Goal: Navigation & Orientation: Find specific page/section

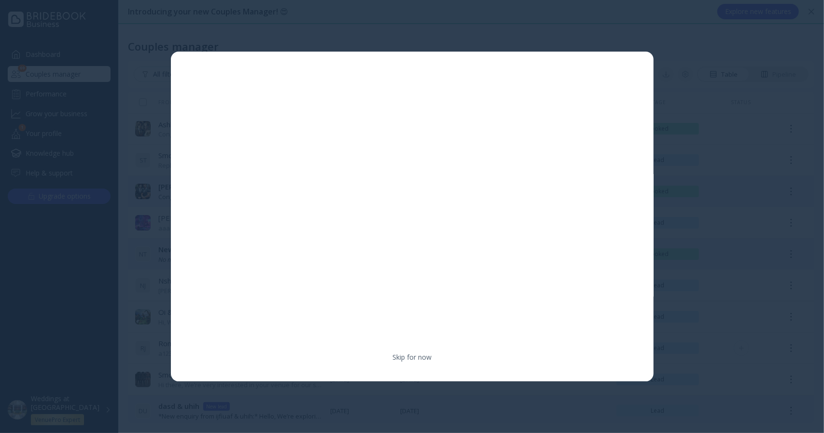
drag, startPoint x: 421, startPoint y: 358, endPoint x: 400, endPoint y: 351, distance: 22.7
click at [421, 358] on link "Skip for now" at bounding box center [411, 358] width 39 height 10
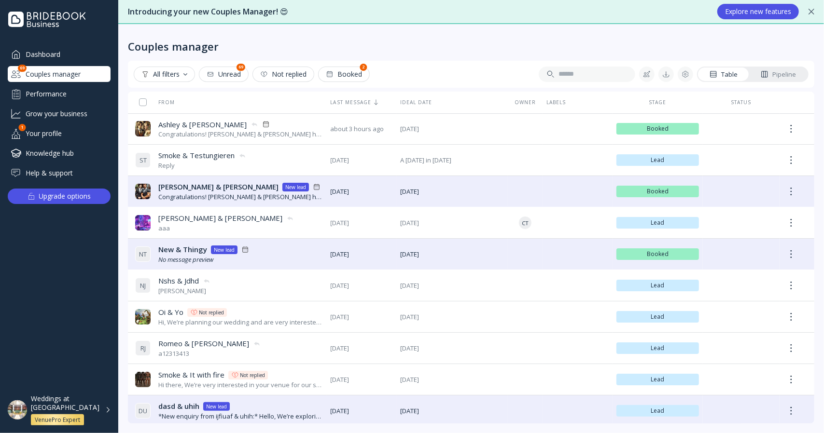
click at [64, 168] on div "Help & support" at bounding box center [59, 173] width 103 height 16
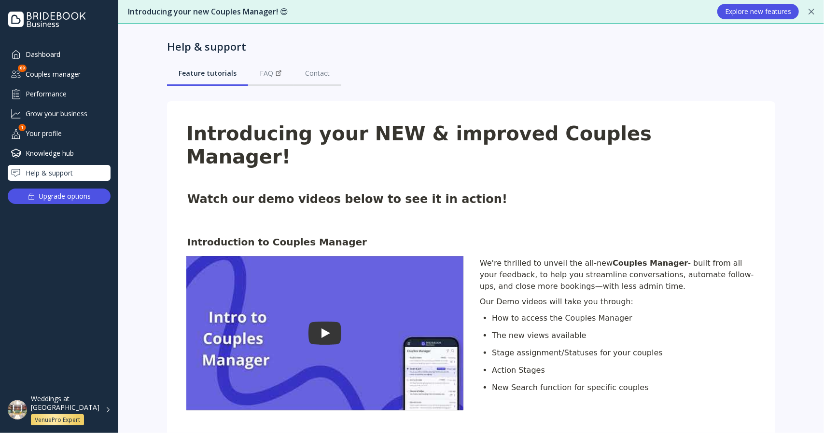
click at [66, 112] on div "Grow your business" at bounding box center [59, 114] width 103 height 16
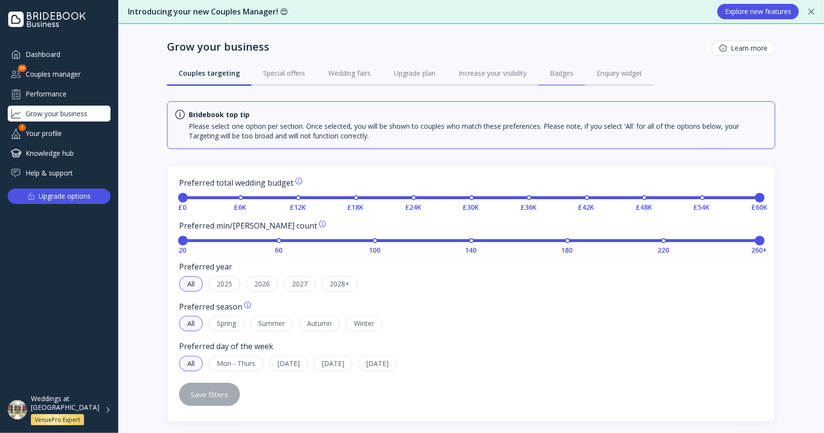
click at [564, 77] on div "Badges" at bounding box center [562, 74] width 24 height 10
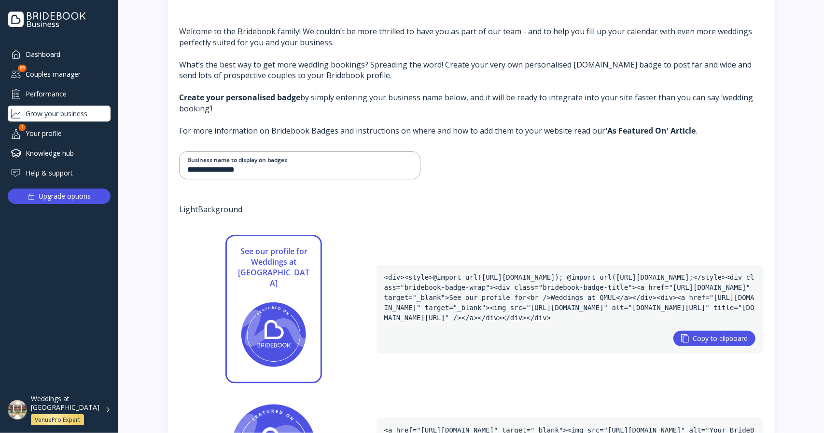
scroll to position [99, 0]
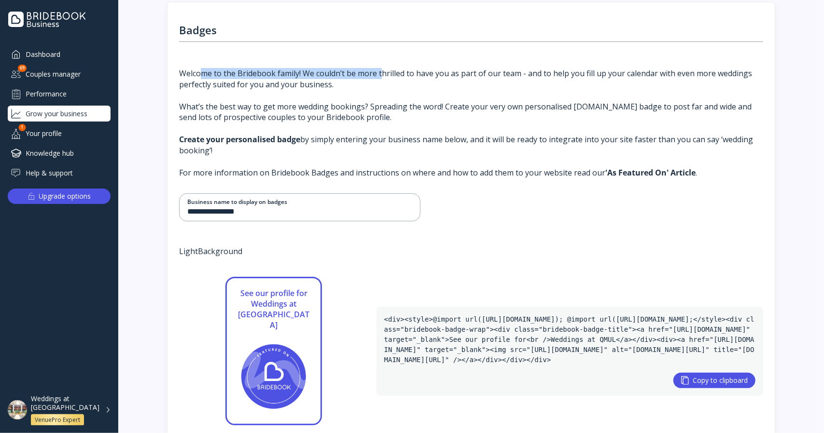
drag, startPoint x: 197, startPoint y: 73, endPoint x: 375, endPoint y: 79, distance: 177.7
click at [379, 76] on div "Welcome to the Bridebook family! We couldn’t be more thrilled to have you as pa…" at bounding box center [471, 123] width 584 height 110
click at [292, 111] on div "Welcome to the Bridebook family! We couldn’t be more thrilled to have you as pa…" at bounding box center [471, 123] width 584 height 110
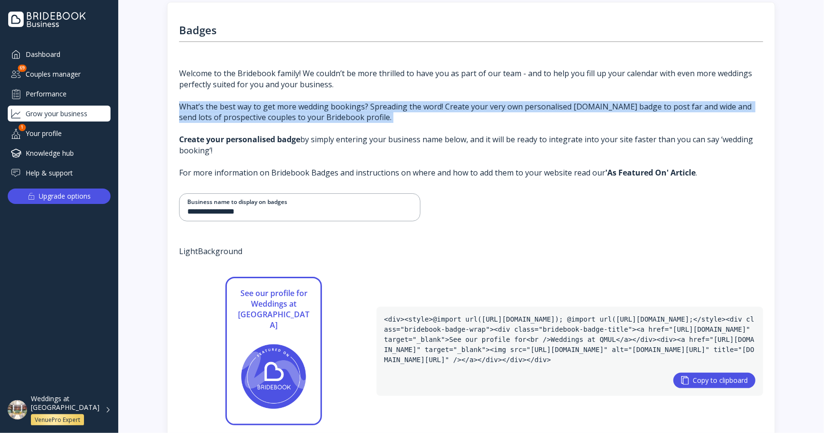
click at [292, 111] on div "Welcome to the Bridebook family! We couldn’t be more thrilled to have you as pa…" at bounding box center [471, 123] width 584 height 110
click at [446, 121] on div "Welcome to the Bridebook family! We couldn’t be more thrilled to have you as pa…" at bounding box center [471, 123] width 584 height 110
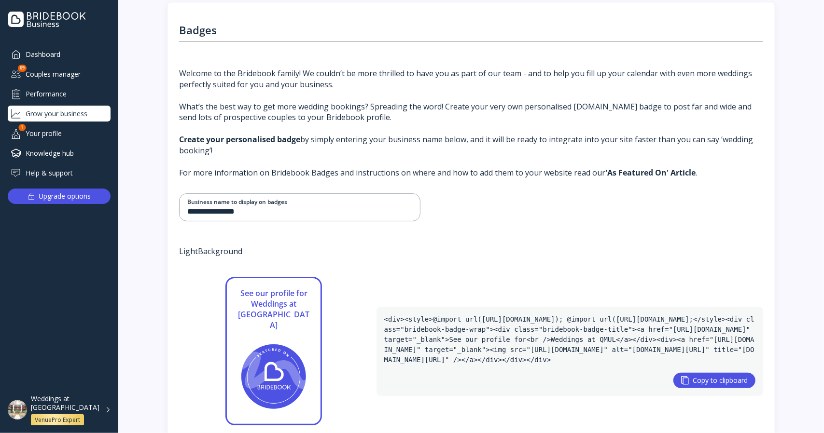
click at [274, 140] on strong "Create your personalised badge" at bounding box center [239, 139] width 121 height 11
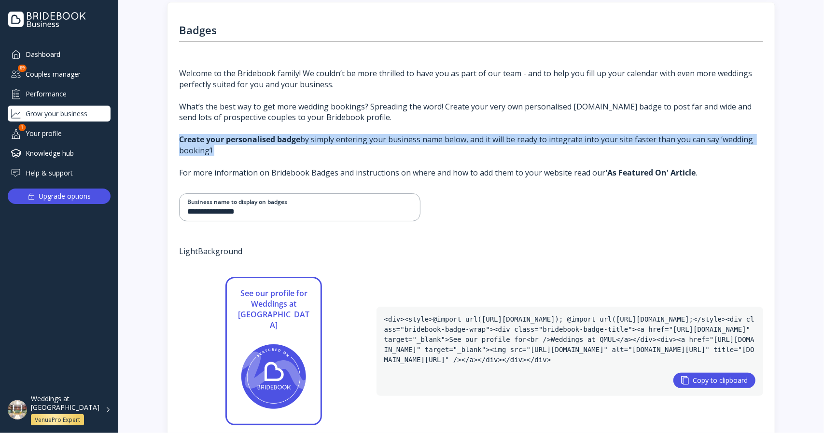
click at [274, 140] on strong "Create your personalised badge" at bounding box center [239, 139] width 121 height 11
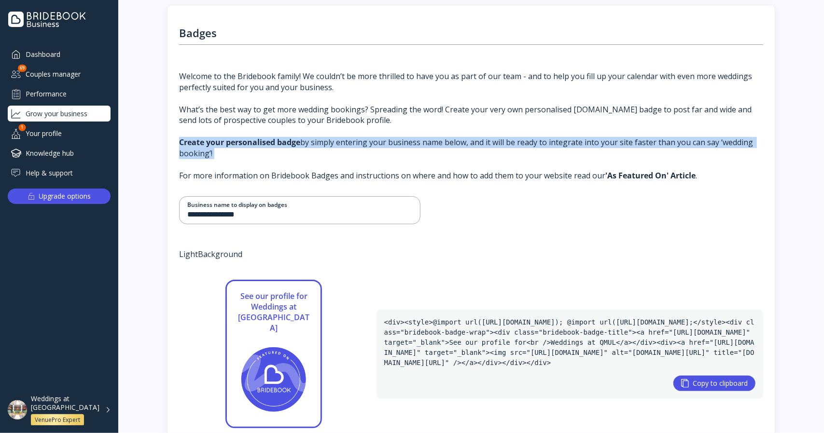
scroll to position [193, 0]
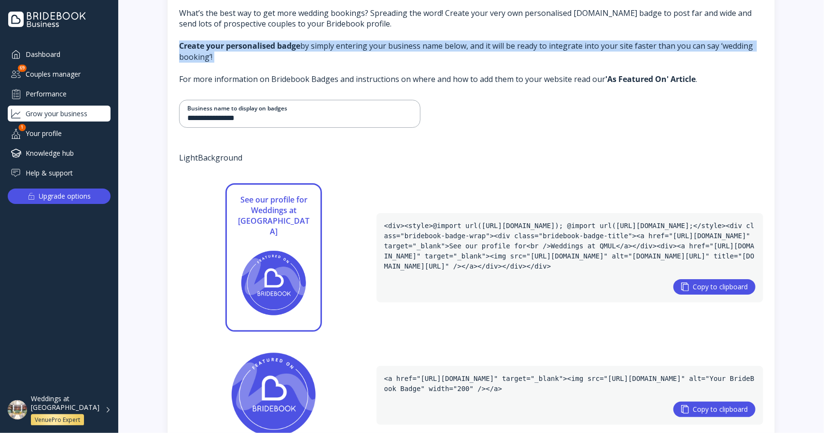
click at [53, 417] on div "VenuePro Expert" at bounding box center [57, 421] width 45 height 8
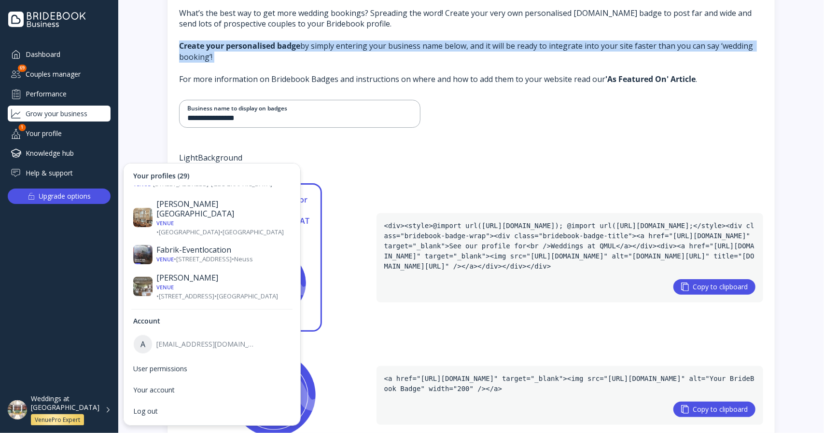
scroll to position [213, 0]
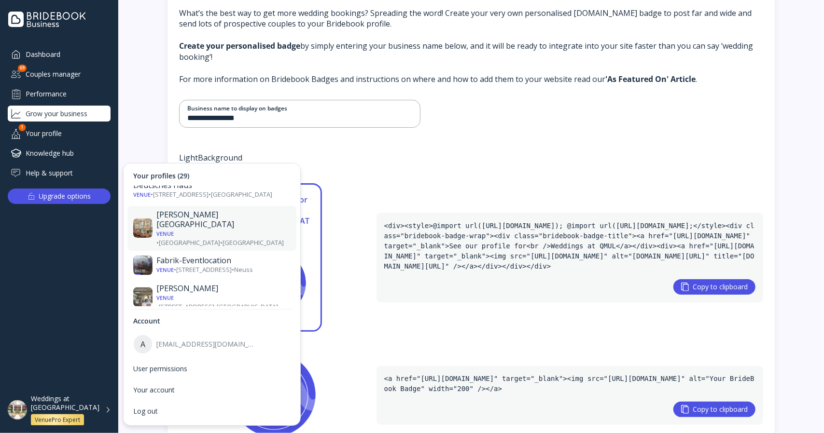
click at [246, 229] on div "Venue • [GEOGRAPHIC_DATA] • [GEOGRAPHIC_DATA]" at bounding box center [223, 238] width 134 height 18
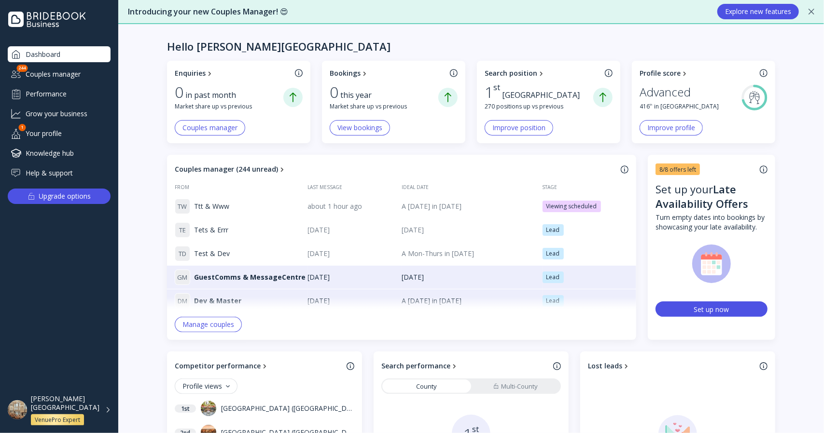
click at [69, 114] on div "Grow your business" at bounding box center [59, 114] width 103 height 16
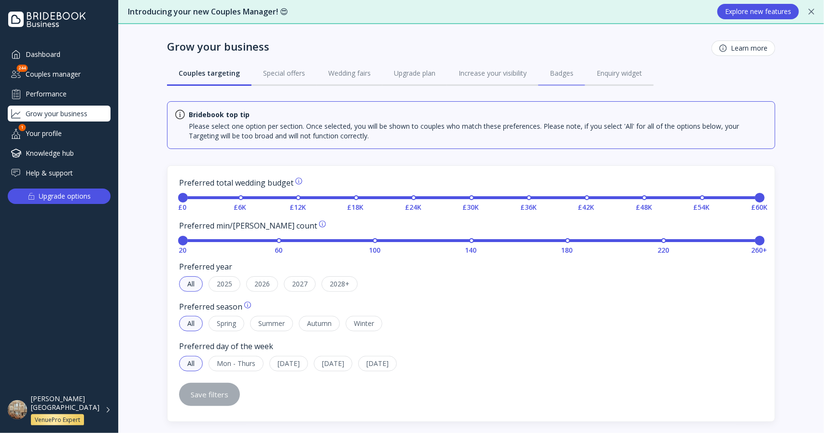
click at [557, 74] on div "Badges" at bounding box center [562, 74] width 24 height 10
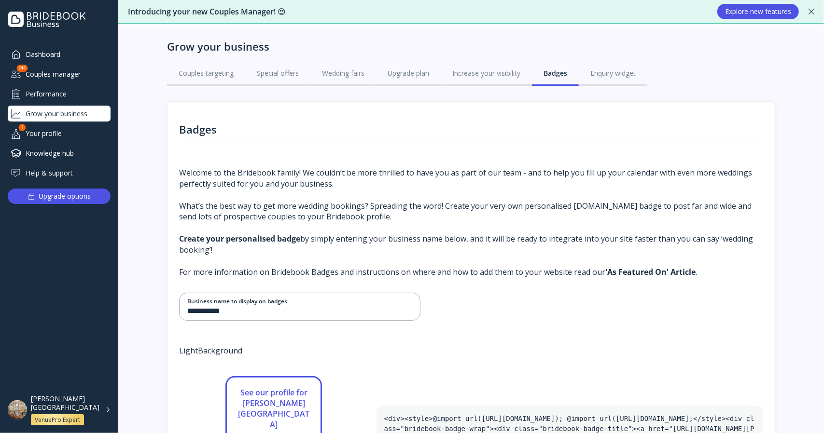
scroll to position [241, 0]
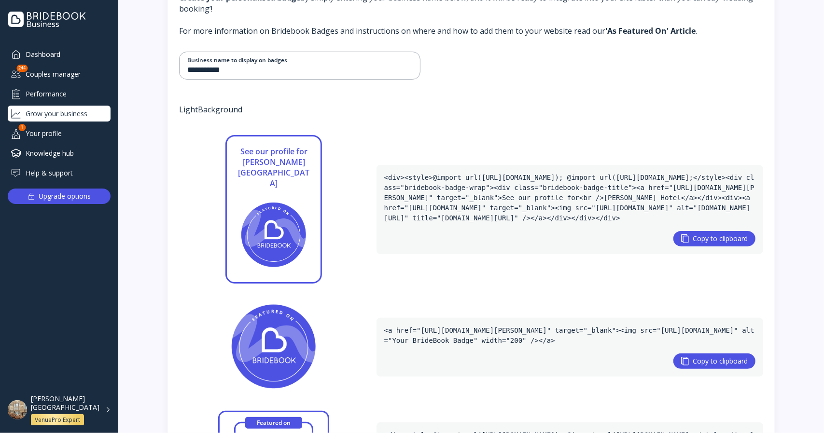
click at [69, 408] on div "[PERSON_NAME][GEOGRAPHIC_DATA] VenuePro Expert" at bounding box center [65, 410] width 69 height 31
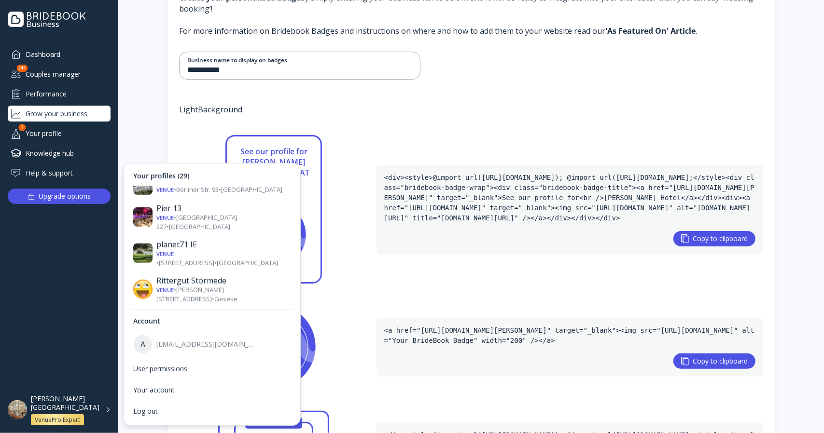
scroll to position [648, 0]
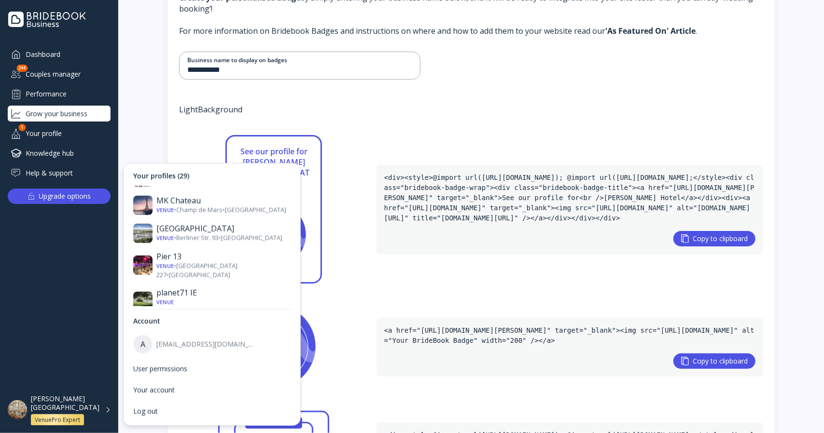
click at [228, 324] on div "Rittergut Störmede" at bounding box center [223, 329] width 134 height 10
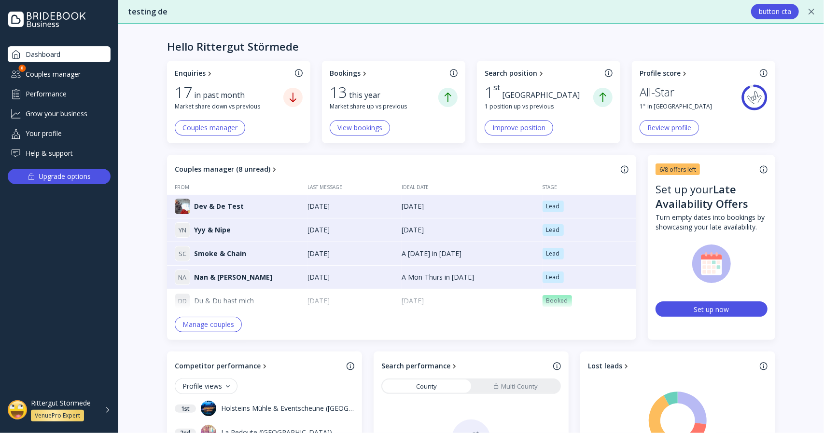
click at [63, 111] on div "Grow your business" at bounding box center [59, 114] width 103 height 16
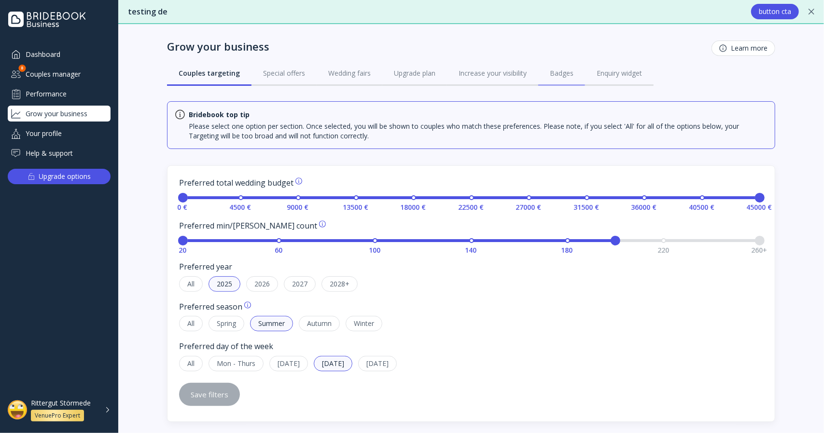
click at [563, 76] on div "Badges" at bounding box center [562, 74] width 24 height 10
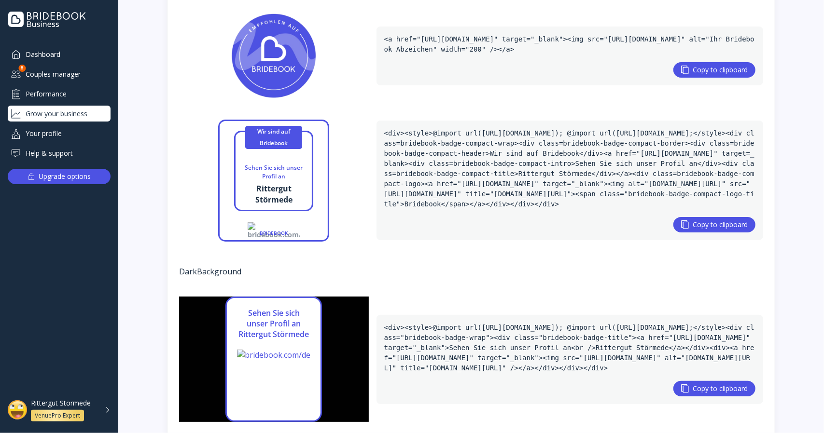
scroll to position [489, 0]
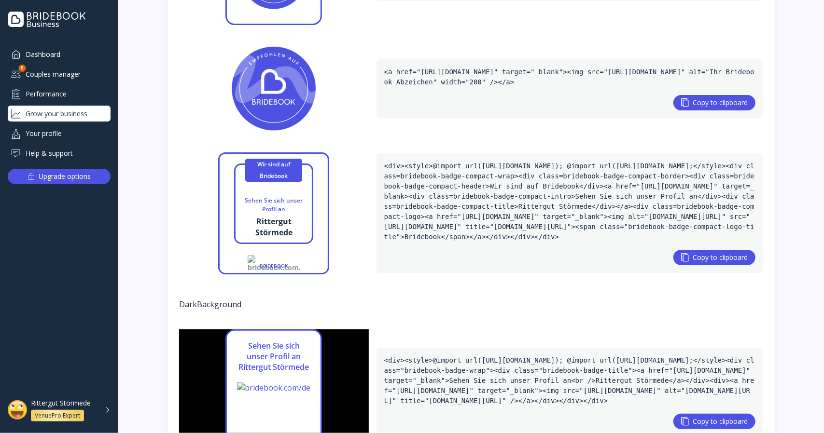
click at [67, 415] on div "VenuePro Expert" at bounding box center [57, 416] width 45 height 8
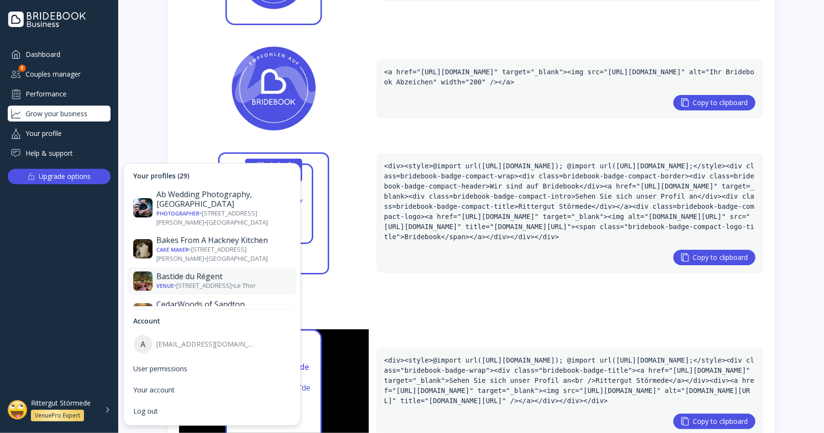
scroll to position [48, 0]
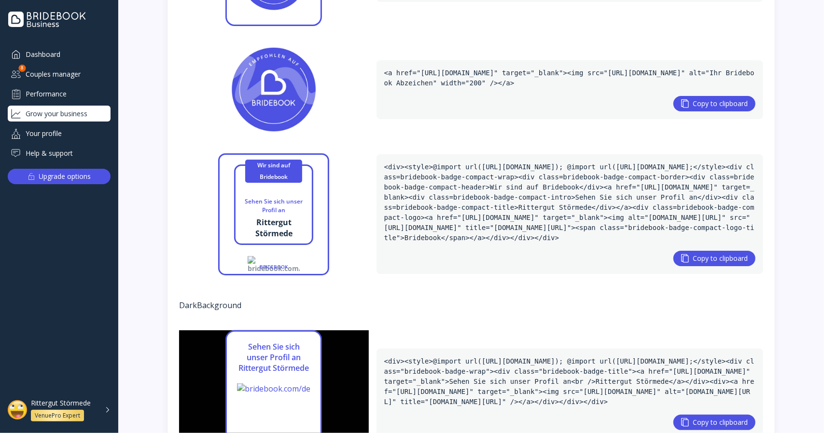
scroll to position [634, 0]
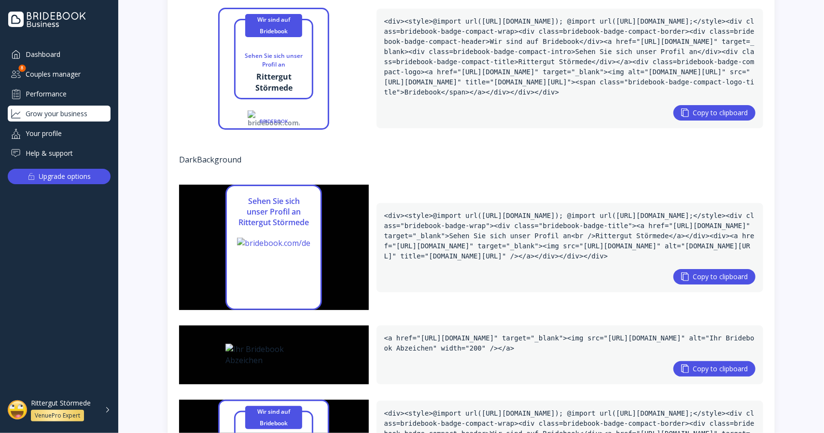
click at [66, 417] on div "VenuePro Expert" at bounding box center [57, 416] width 45 height 8
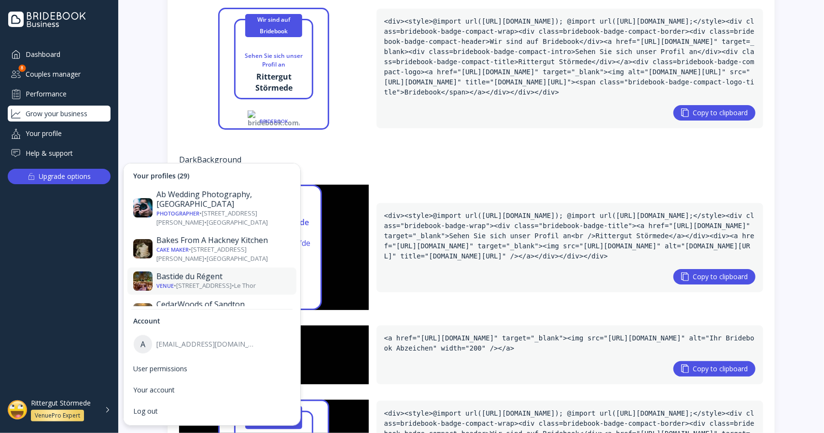
scroll to position [97, 0]
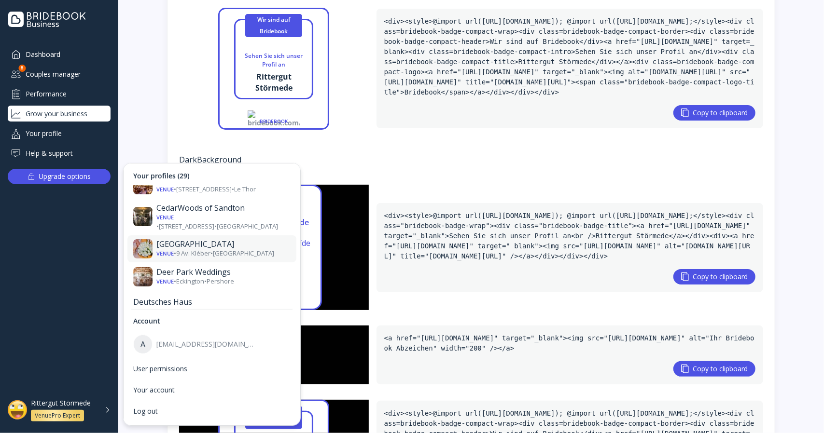
click at [182, 239] on div "[GEOGRAPHIC_DATA]" at bounding box center [223, 244] width 134 height 10
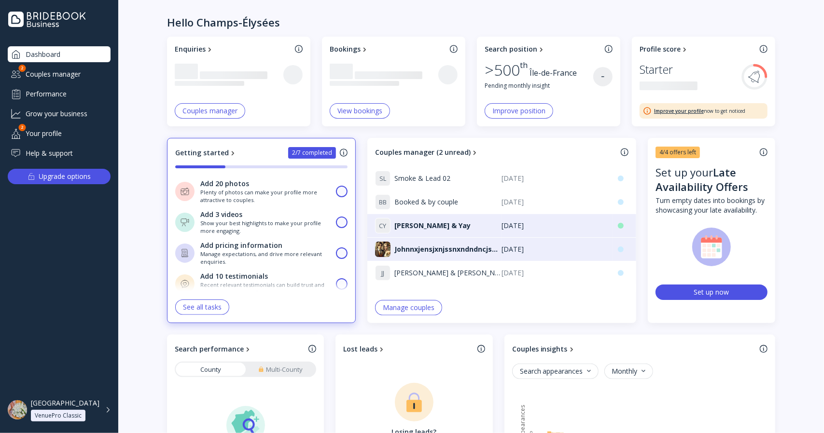
click at [53, 113] on div "Grow your business" at bounding box center [59, 114] width 103 height 16
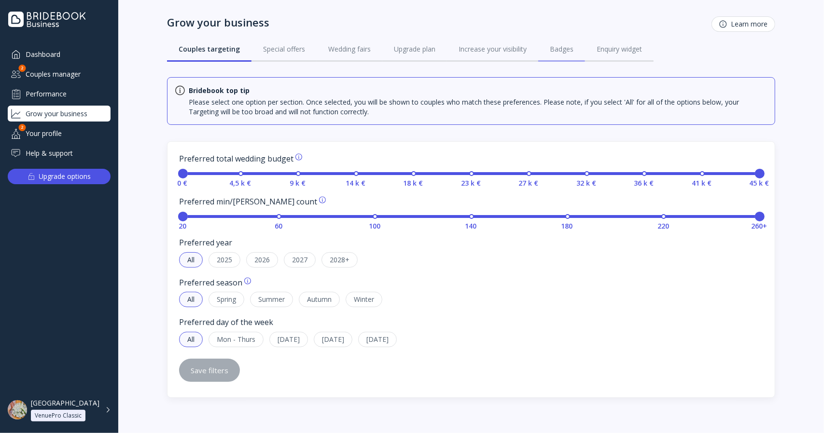
click at [562, 47] on div "Badges" at bounding box center [562, 49] width 24 height 10
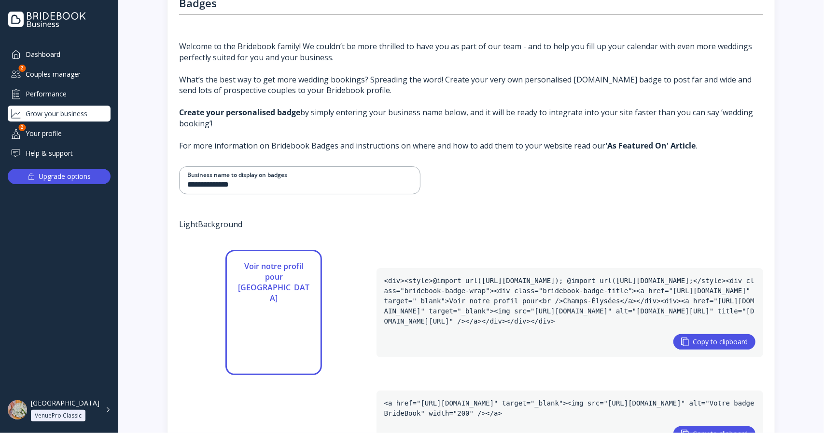
scroll to position [11, 0]
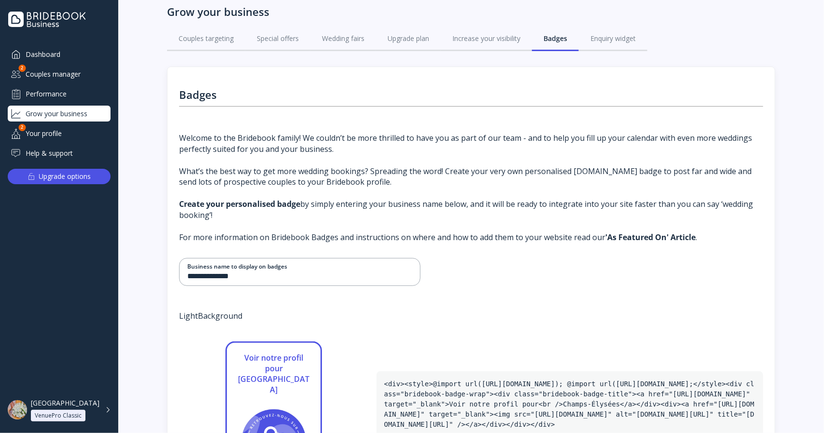
click at [48, 412] on div "VenuePro Classic" at bounding box center [58, 416] width 47 height 8
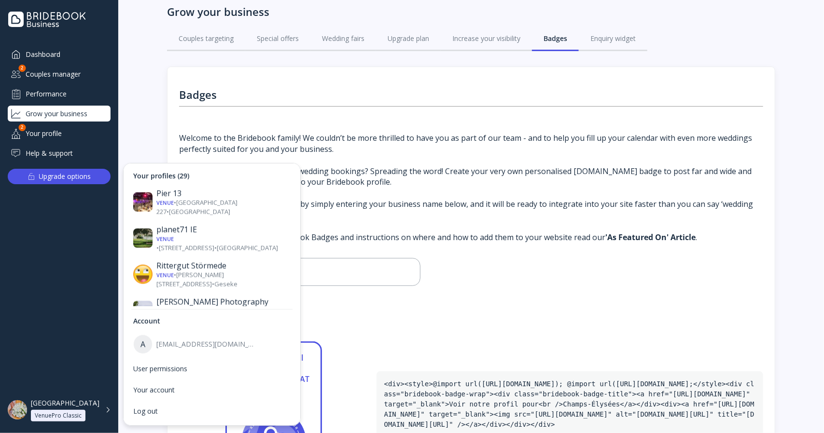
scroll to position [696, 0]
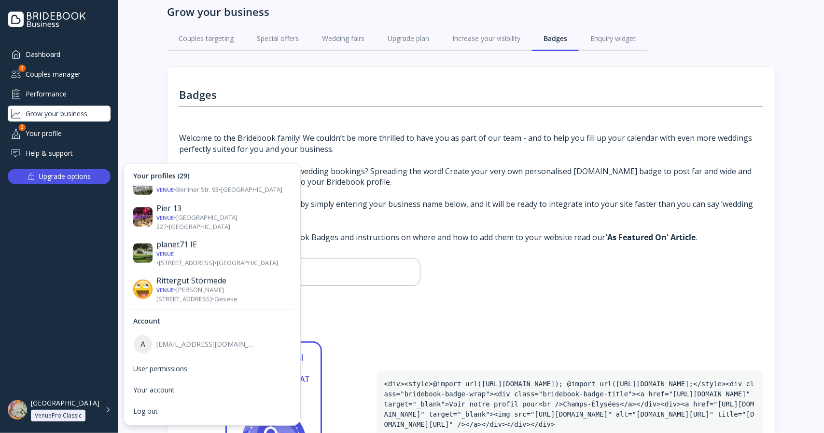
click at [243, 358] on div "Venue • The Friars • [GEOGRAPHIC_DATA]" at bounding box center [223, 362] width 134 height 9
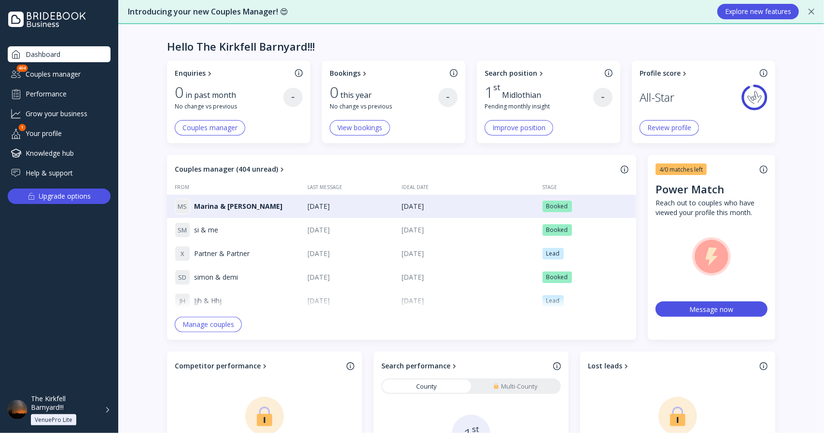
click at [69, 113] on div "Grow your business" at bounding box center [59, 114] width 103 height 16
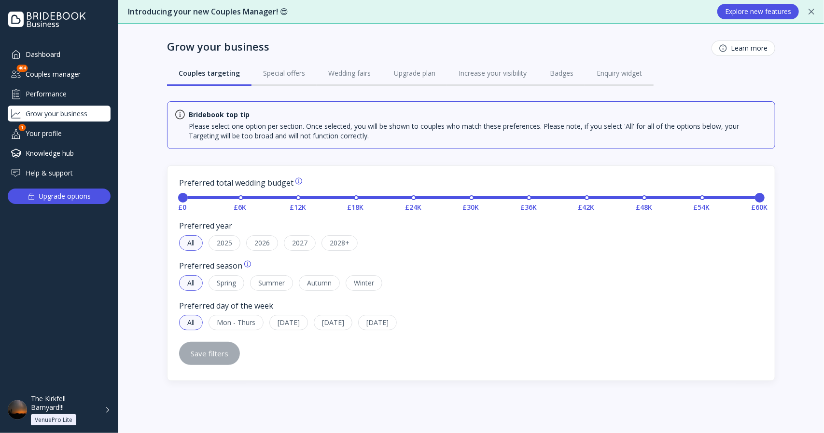
click at [62, 87] on div "Performance" at bounding box center [59, 94] width 103 height 16
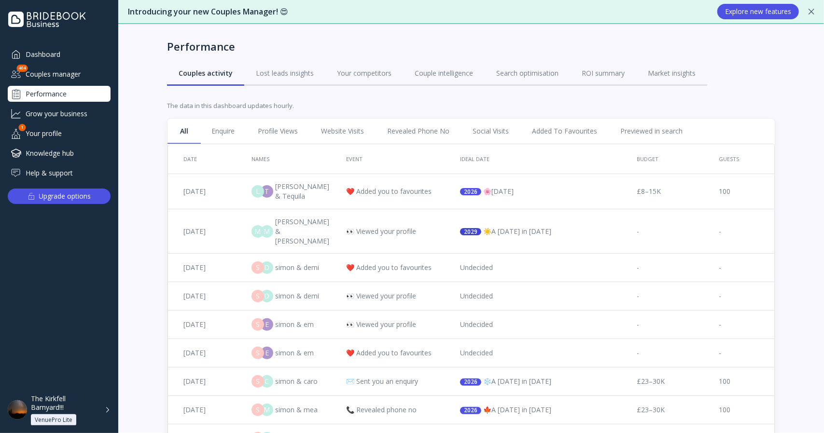
click at [40, 112] on div "Grow your business" at bounding box center [59, 114] width 103 height 16
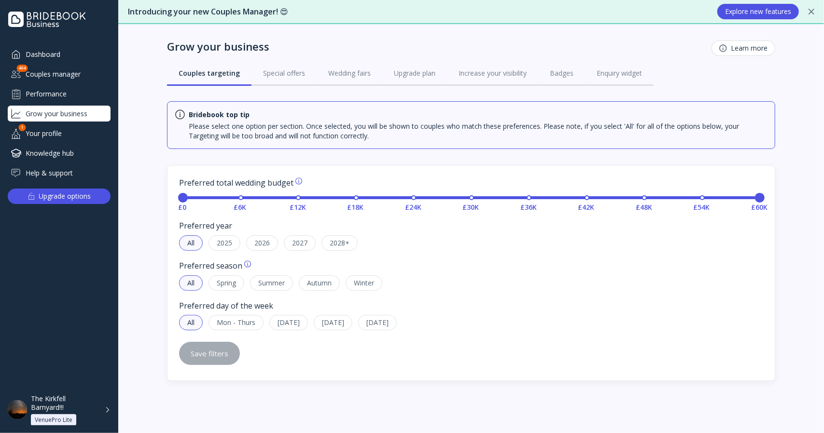
click at [66, 69] on div "Couples manager" at bounding box center [59, 74] width 103 height 16
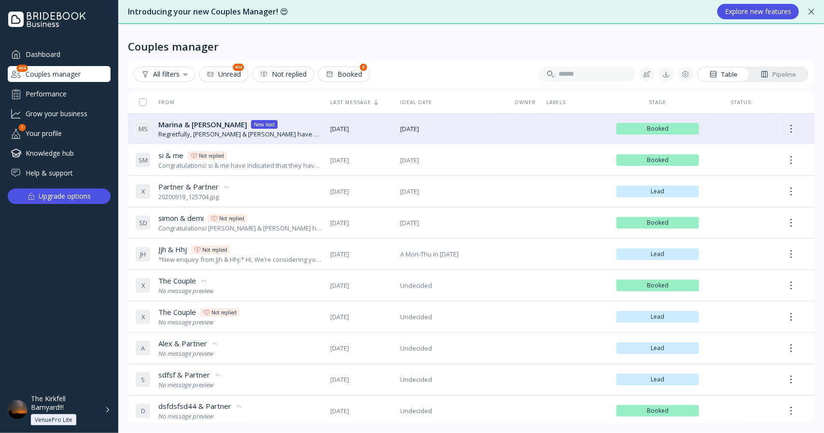
click at [78, 115] on div "Grow your business" at bounding box center [59, 114] width 103 height 16
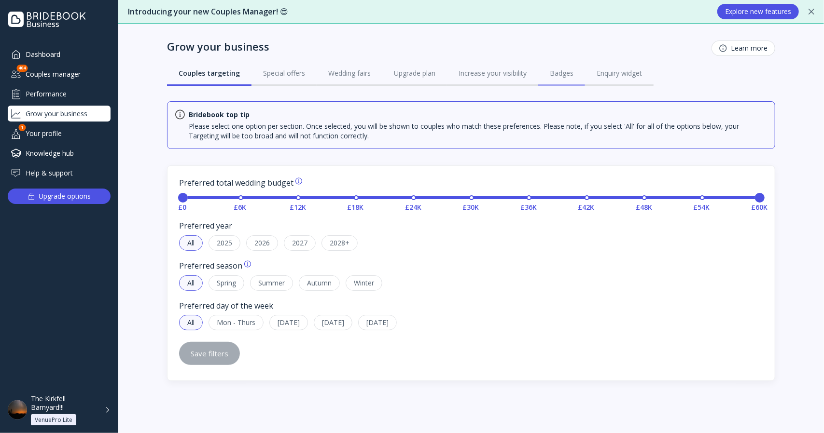
click at [575, 71] on link "Badges" at bounding box center [561, 73] width 47 height 25
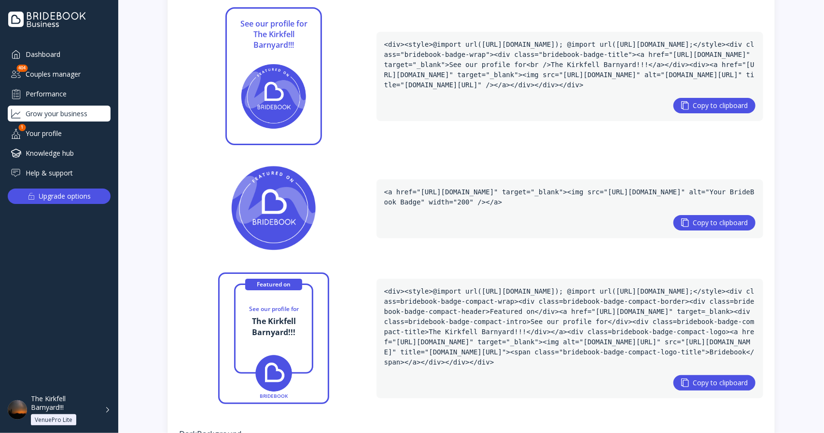
scroll to position [241, 0]
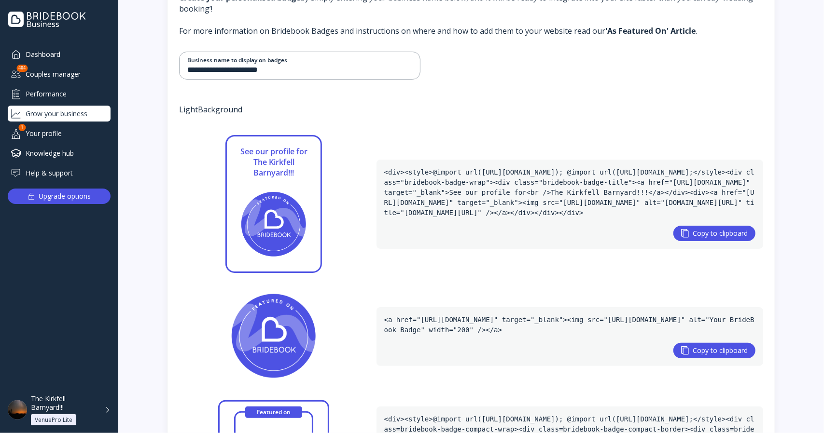
click at [48, 407] on div "The Kirkfell Barnyard!!!" at bounding box center [65, 403] width 68 height 17
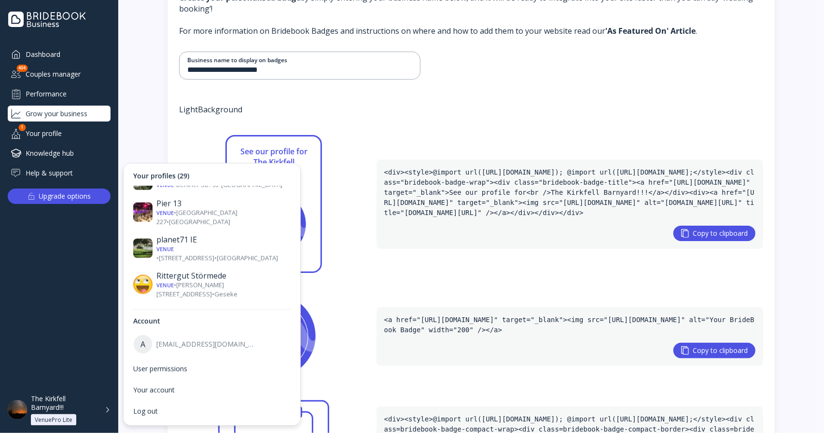
scroll to position [648, 0]
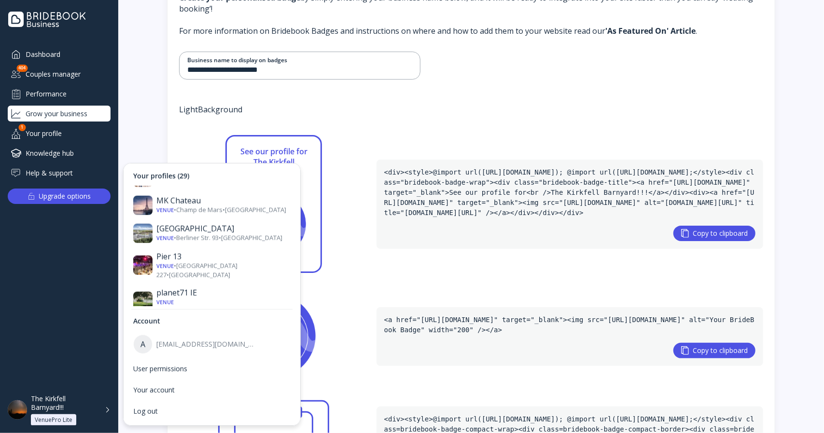
click at [224, 334] on div "Venue • [PERSON_NAME][STREET_ADDRESS] • Geseke" at bounding box center [223, 343] width 134 height 18
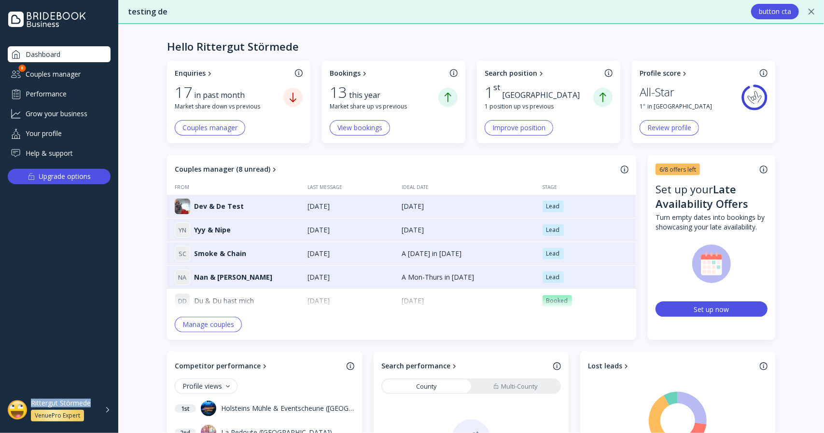
drag, startPoint x: 28, startPoint y: 390, endPoint x: 93, endPoint y: 402, distance: 65.7
click at [108, 399] on div "Dashboard Couples manager 8 Performance Grow your business Your profile Help & …" at bounding box center [59, 235] width 118 height 379
copy div "Rittergut Störmede VenuePro Expert"
click at [72, 409] on div "Rittergut Störmede VenuePro Expert" at bounding box center [65, 410] width 68 height 23
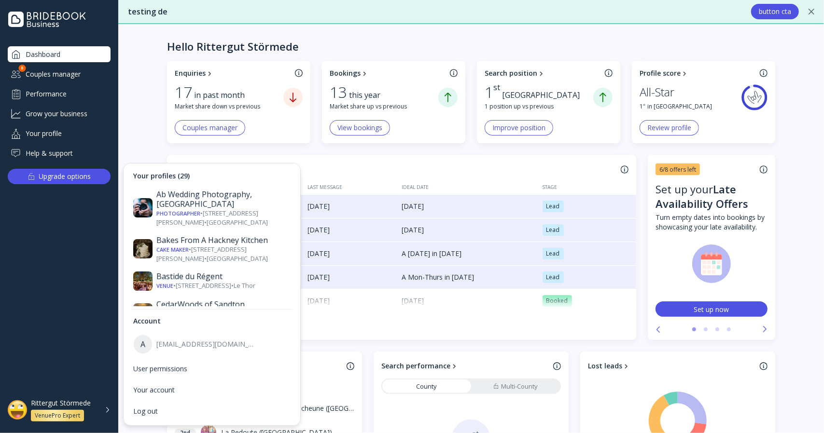
click at [72, 119] on div "Grow your business" at bounding box center [59, 114] width 103 height 16
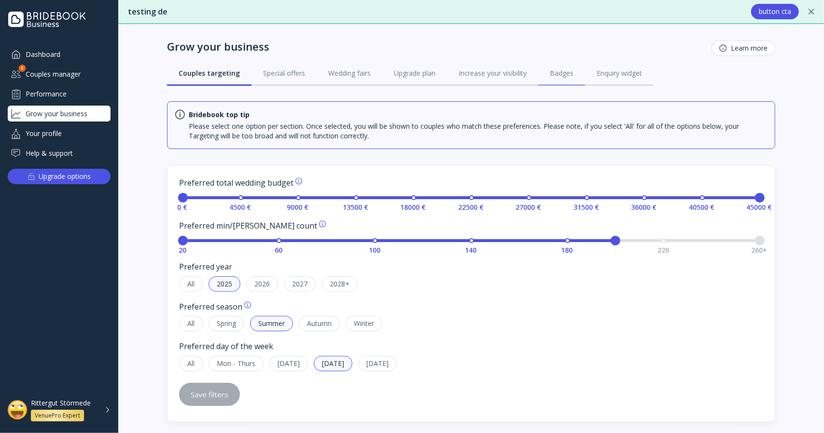
click at [560, 77] on div "Badges" at bounding box center [562, 74] width 24 height 10
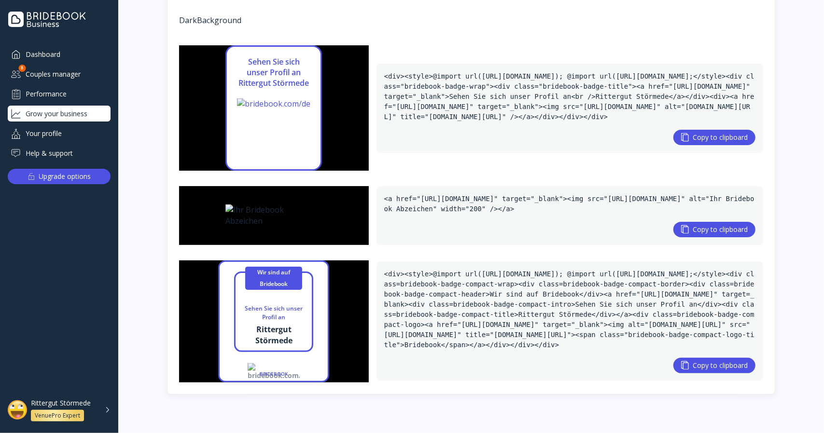
scroll to position [779, 0]
click at [63, 412] on div "VenuePro Expert" at bounding box center [57, 416] width 45 height 8
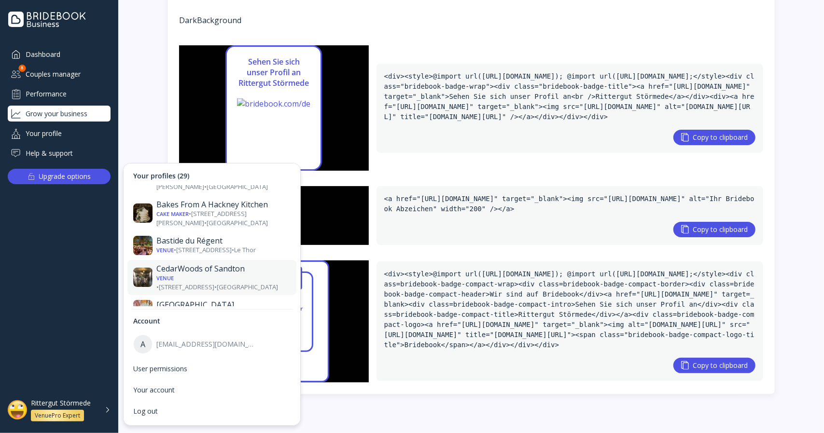
scroll to position [48, 0]
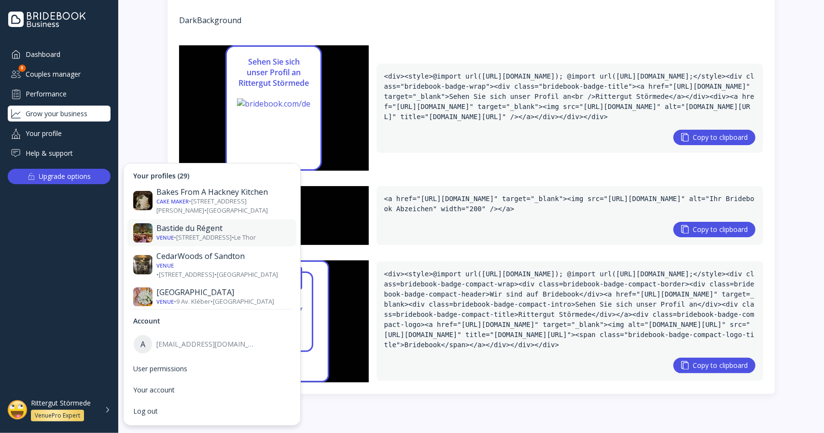
click at [226, 233] on div "Venue • [STREET_ADDRESS] • Le Thor" at bounding box center [223, 237] width 134 height 9
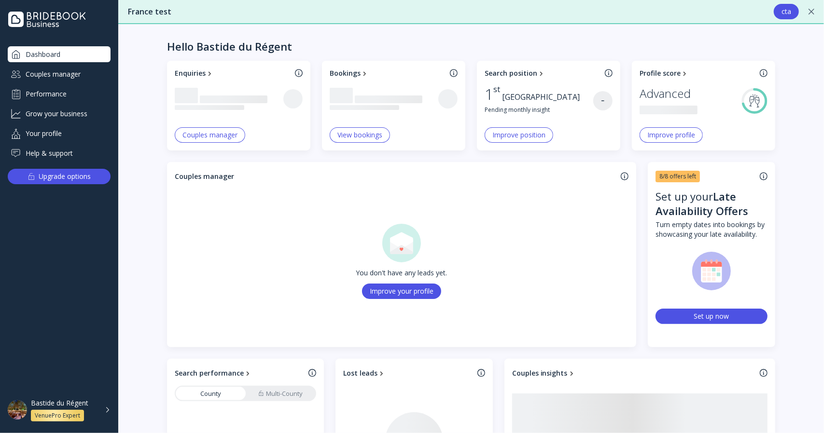
click at [47, 143] on div "Dashboard Couples manager Performance Grow your business Your profile Help & su…" at bounding box center [59, 103] width 103 height 115
click at [48, 138] on div "Your profile" at bounding box center [59, 133] width 103 height 16
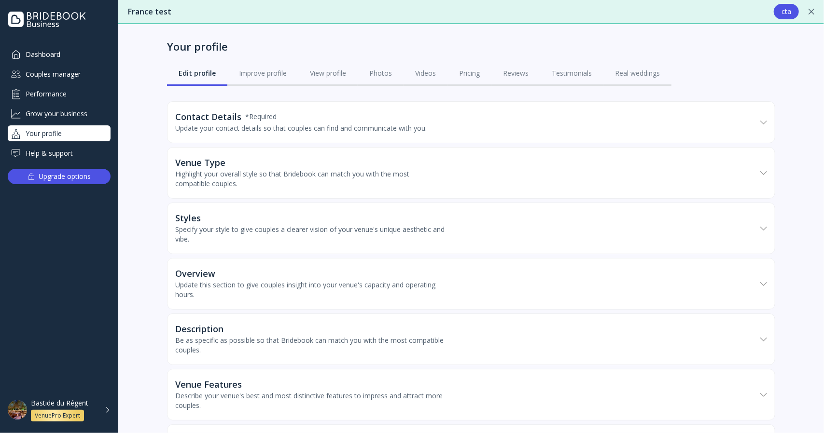
click at [66, 110] on div "Grow your business" at bounding box center [59, 114] width 103 height 16
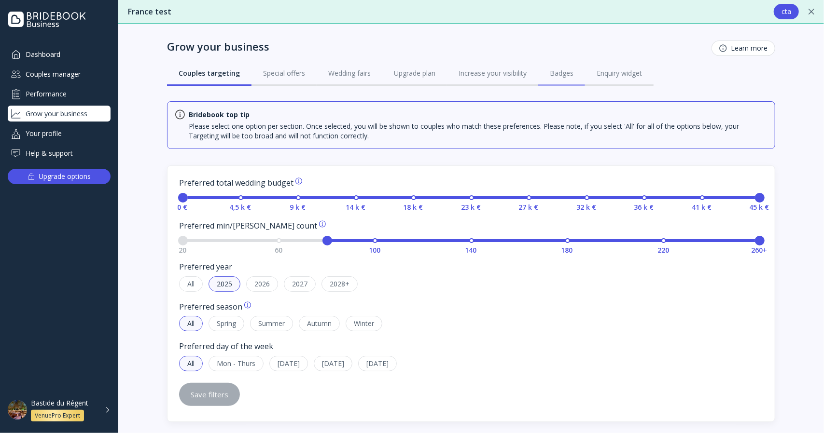
click at [571, 74] on link "Badges" at bounding box center [561, 73] width 47 height 25
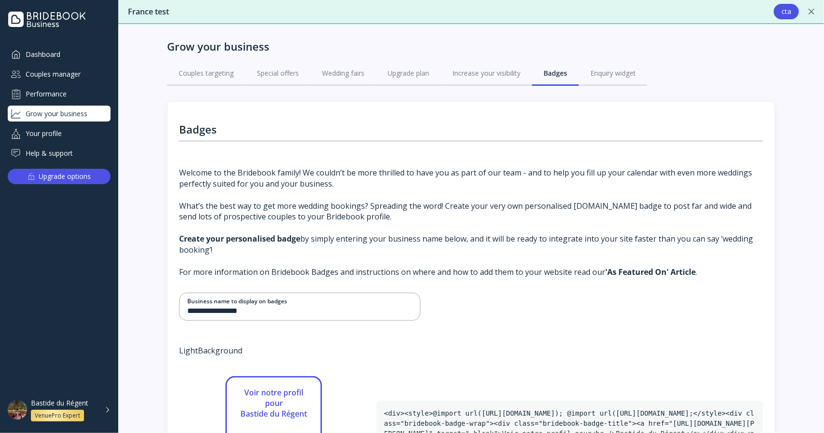
click at [40, 415] on div "VenuePro Expert" at bounding box center [57, 416] width 45 height 8
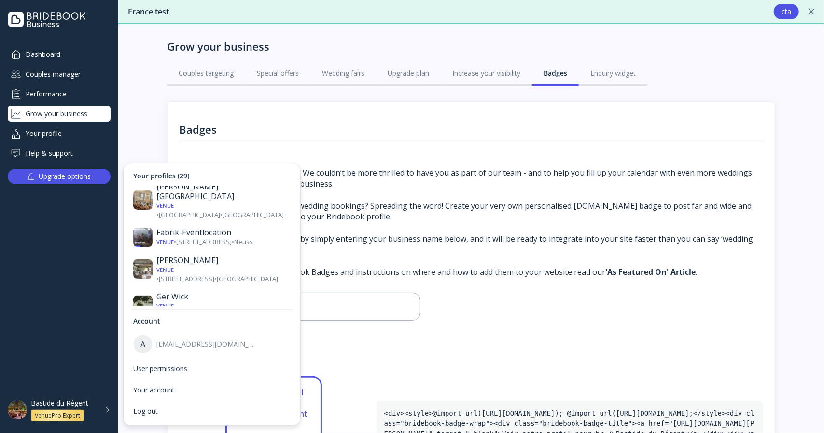
scroll to position [193, 0]
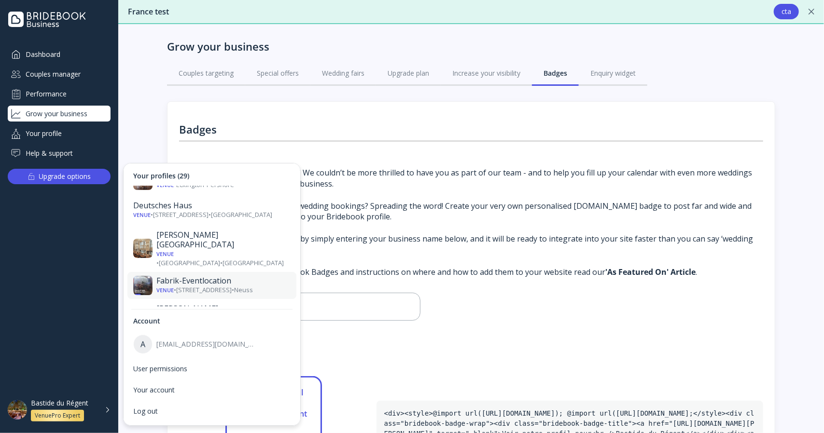
click at [235, 286] on div "Venue • [STREET_ADDRESS] • Neuss" at bounding box center [223, 290] width 134 height 9
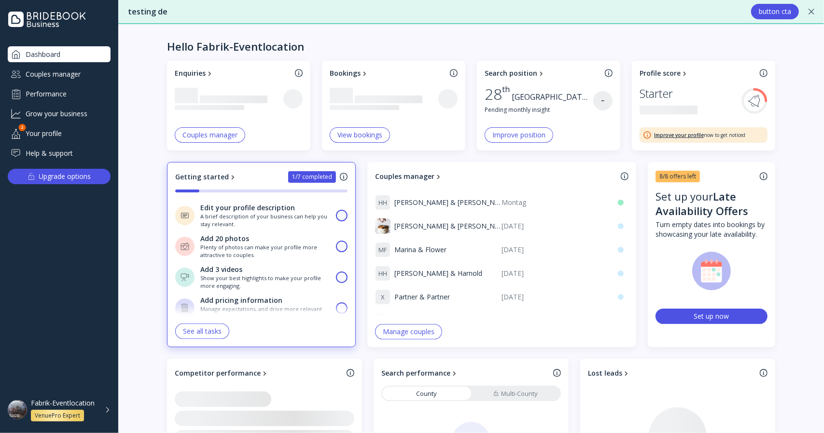
click at [57, 109] on div "Grow your business" at bounding box center [59, 114] width 103 height 16
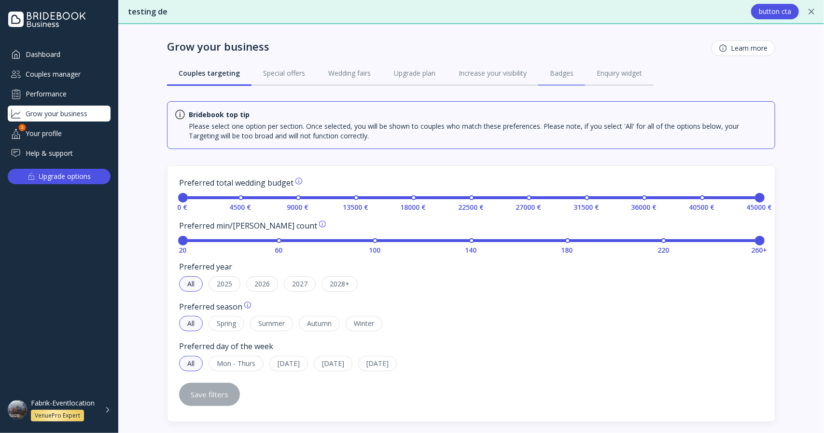
click at [556, 71] on div "Badges" at bounding box center [562, 74] width 24 height 10
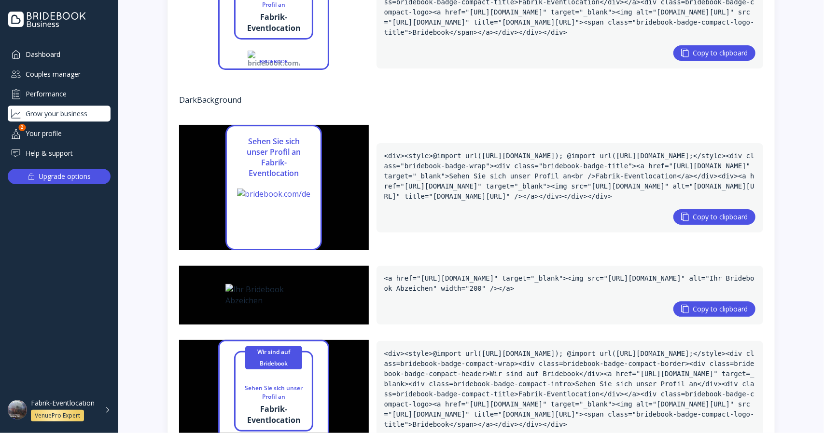
scroll to position [779, 0]
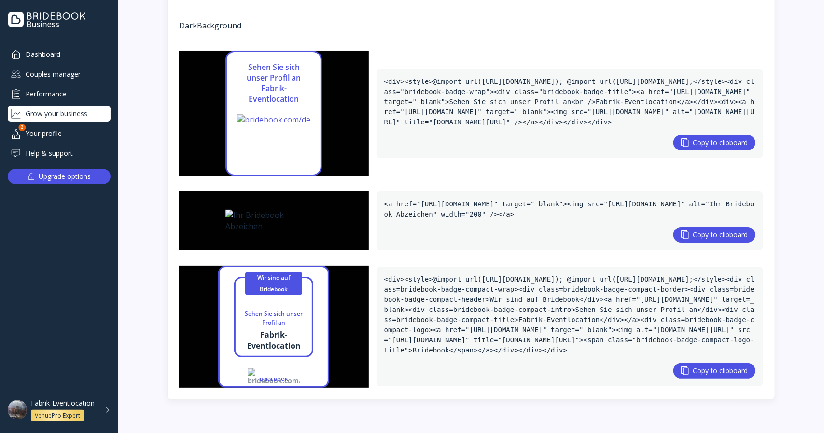
click at [69, 402] on div "Fabrik-Eventlocation" at bounding box center [63, 403] width 64 height 9
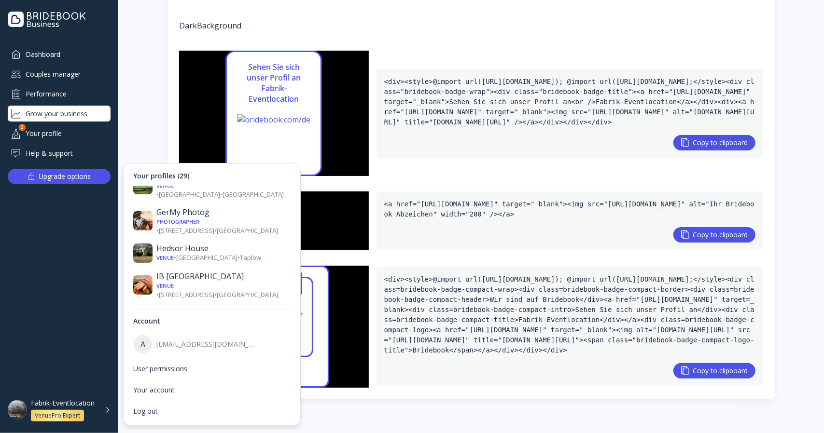
scroll to position [358, 0]
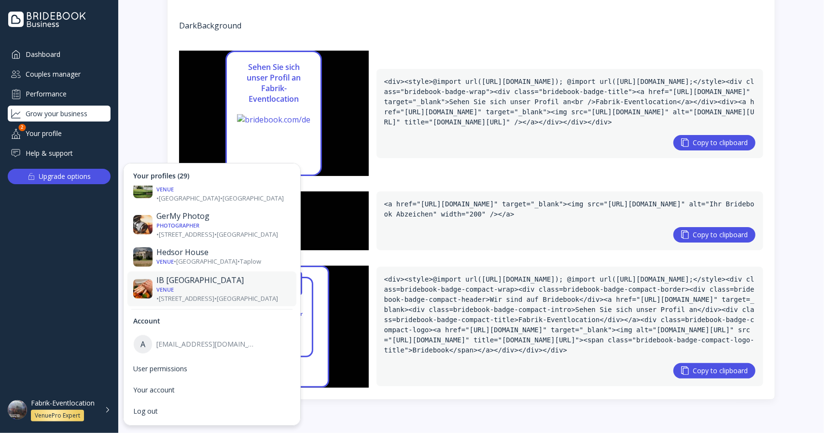
click at [219, 276] on div "IB [GEOGRAPHIC_DATA]" at bounding box center [223, 281] width 134 height 10
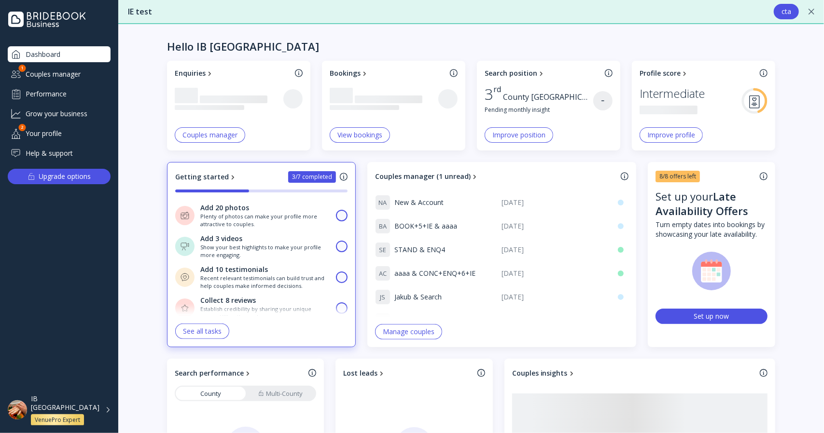
click at [63, 113] on div "Grow your business" at bounding box center [59, 114] width 103 height 16
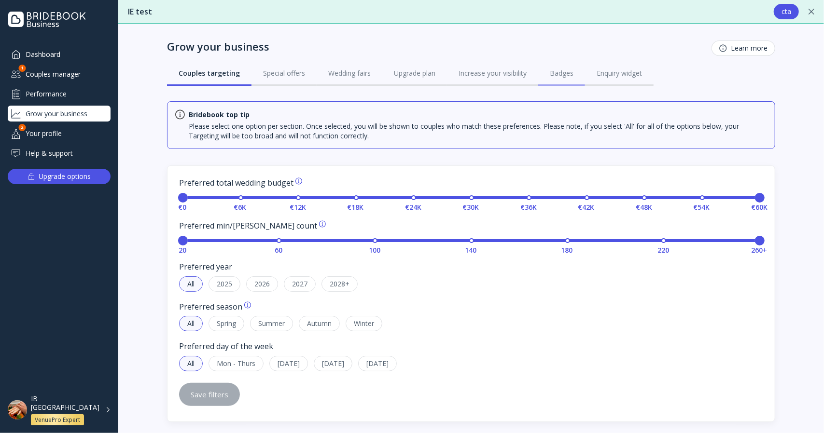
click at [555, 78] on link "Badges" at bounding box center [561, 73] width 47 height 25
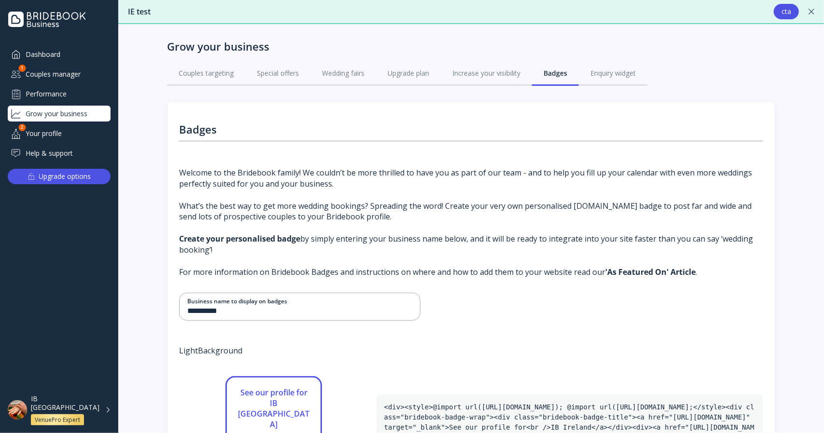
click at [64, 420] on div "VenuePro Expert" at bounding box center [57, 421] width 53 height 12
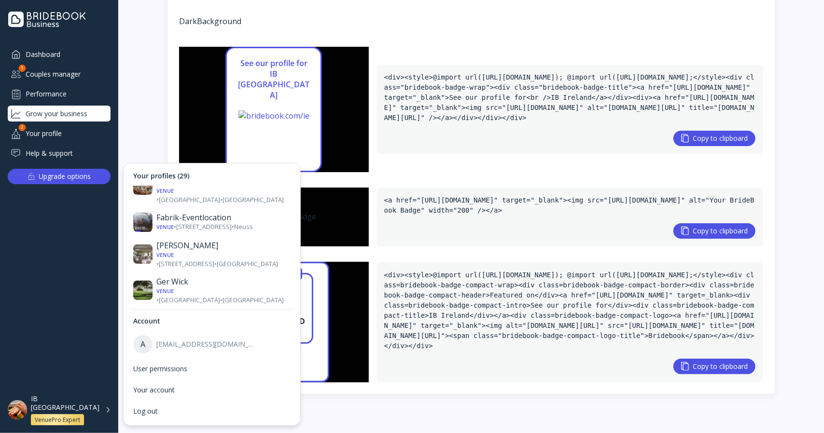
scroll to position [241, 0]
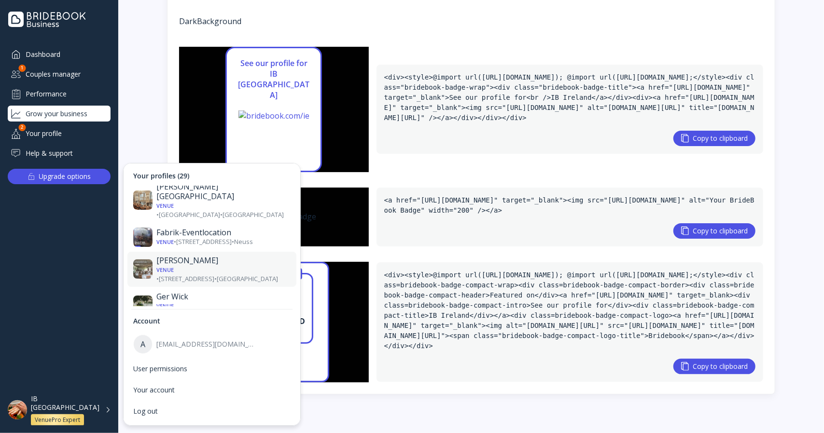
click at [224, 256] on div "[PERSON_NAME]" at bounding box center [223, 261] width 134 height 10
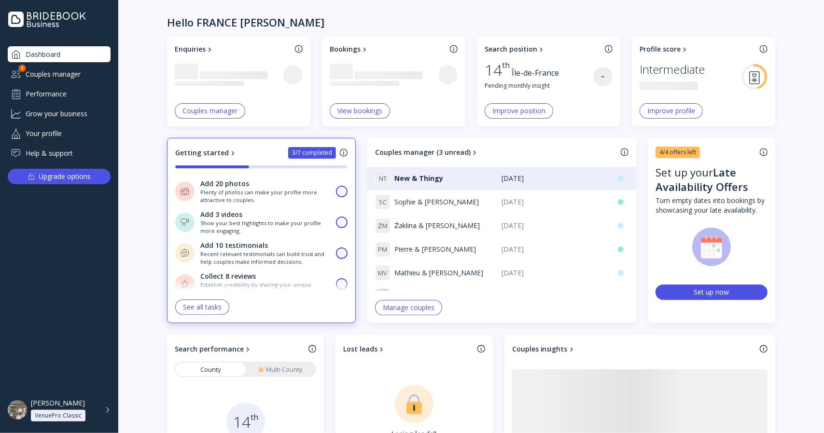
click at [78, 116] on div "Grow your business" at bounding box center [59, 114] width 103 height 16
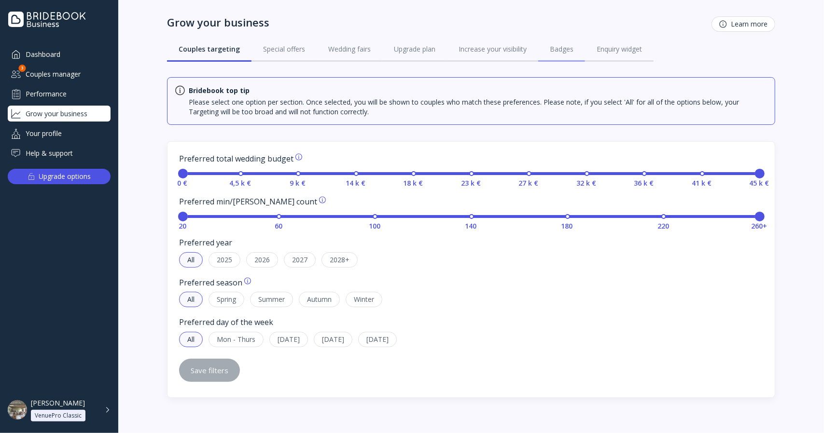
click at [562, 47] on div "Badges" at bounding box center [562, 49] width 24 height 10
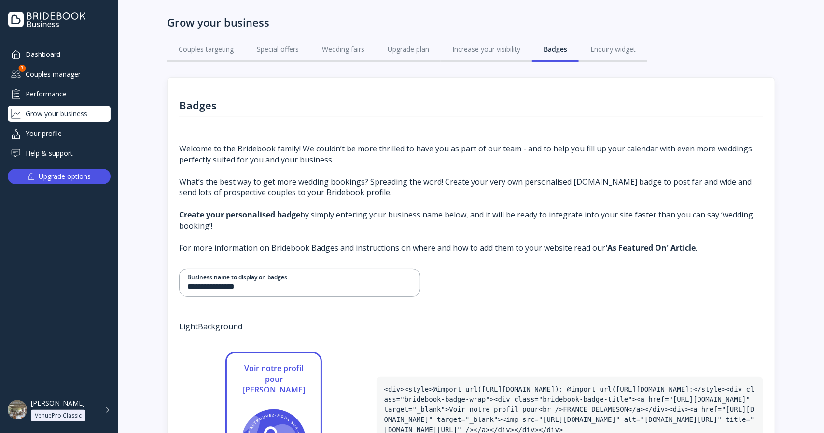
click at [79, 403] on div "[PERSON_NAME]" at bounding box center [58, 403] width 54 height 9
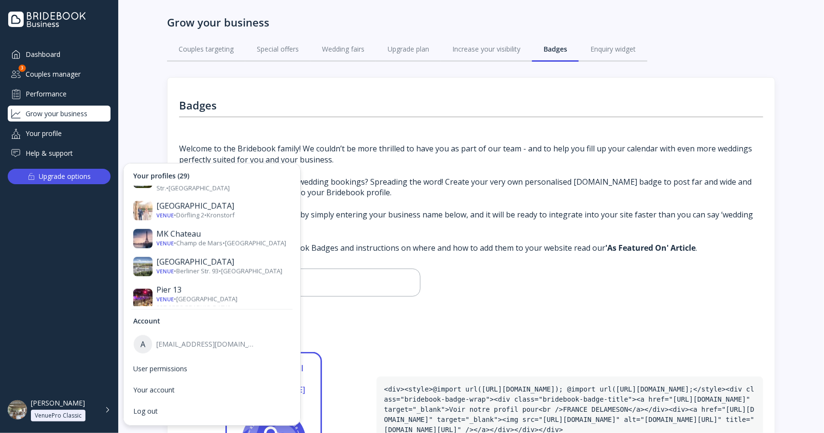
scroll to position [599, 0]
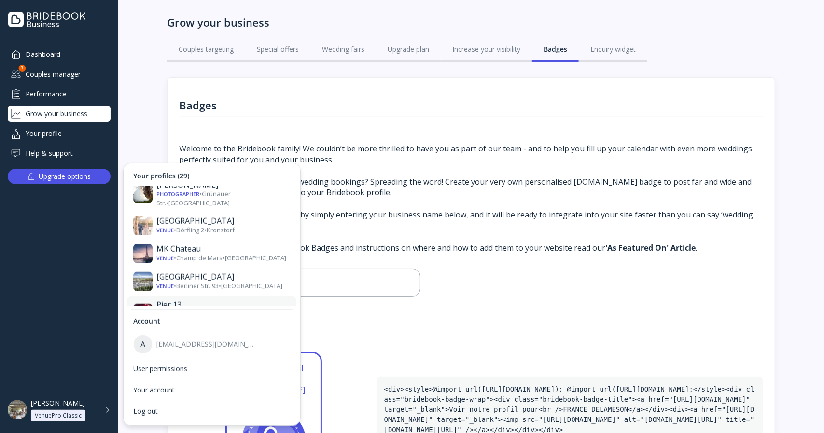
click at [230, 310] on div "Venue • [GEOGRAPHIC_DATA] 227 • [GEOGRAPHIC_DATA]" at bounding box center [223, 319] width 134 height 18
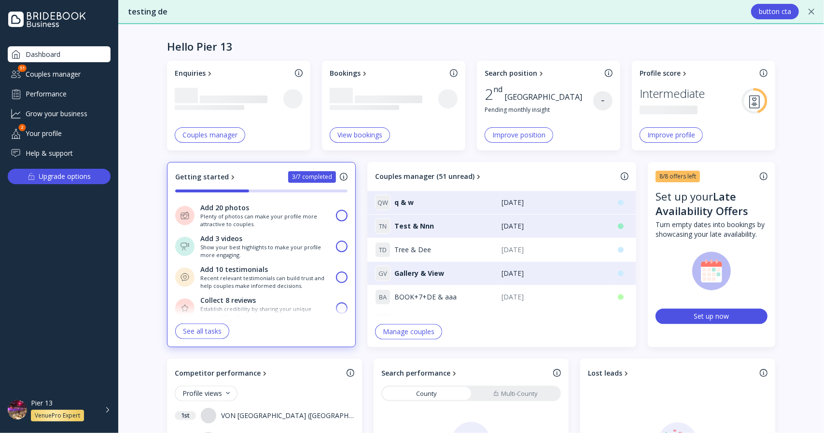
click at [85, 115] on div "Grow your business" at bounding box center [59, 114] width 103 height 16
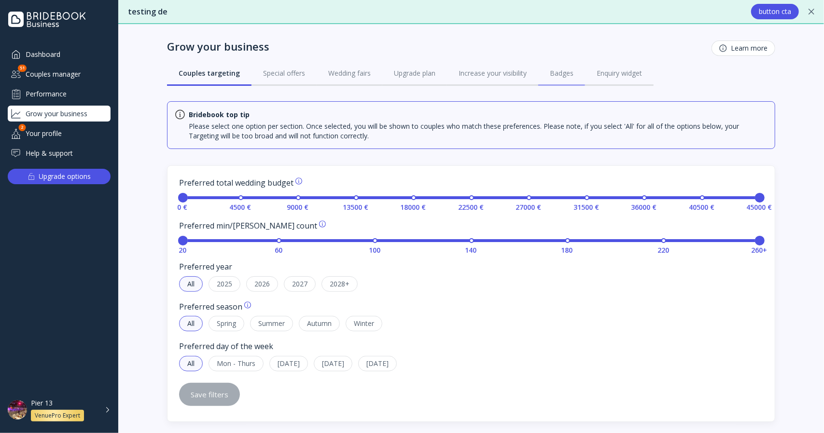
click at [551, 71] on div "Badges" at bounding box center [562, 74] width 24 height 10
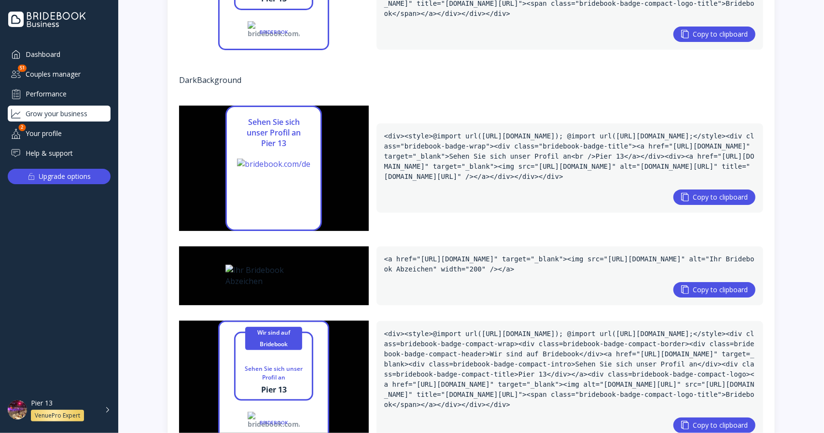
scroll to position [759, 0]
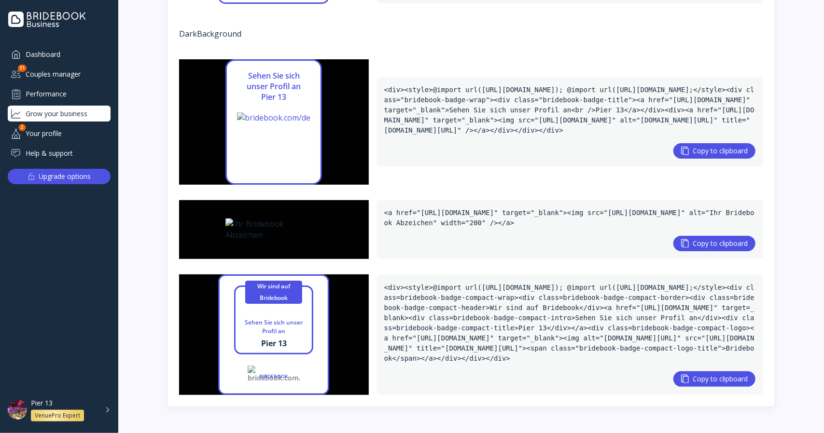
click at [59, 409] on div "Pier 13 VenuePro Expert" at bounding box center [65, 410] width 68 height 23
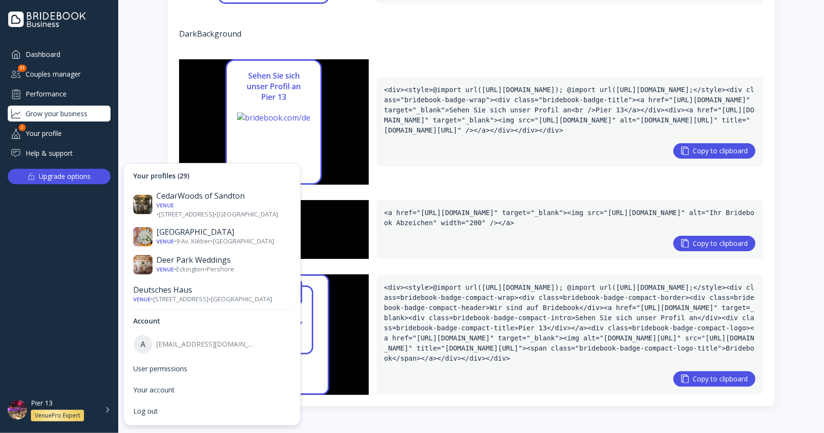
scroll to position [145, 0]
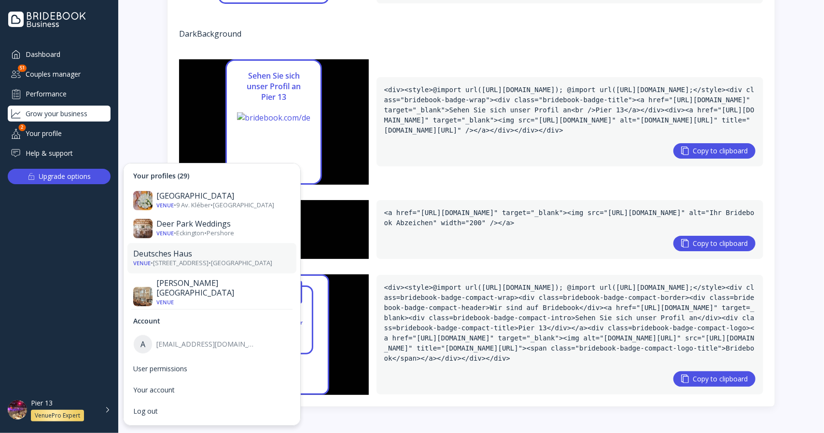
click at [223, 259] on div "Venue • [STREET_ADDRESS] • [GEOGRAPHIC_DATA]" at bounding box center [211, 263] width 157 height 9
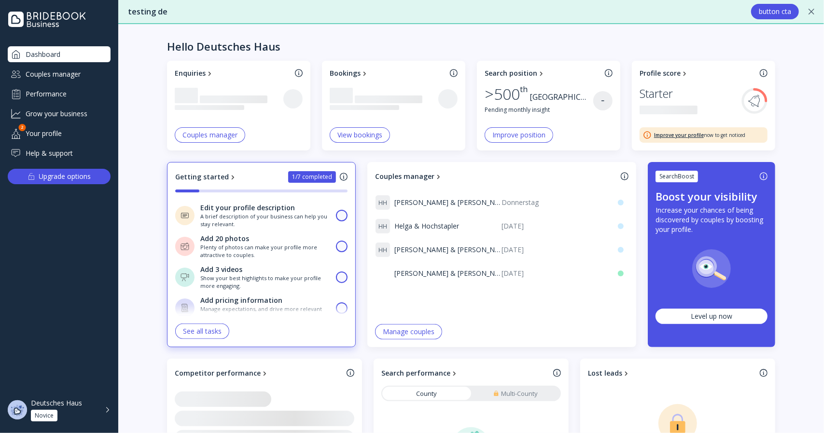
click at [97, 110] on div "Grow your business" at bounding box center [59, 114] width 103 height 16
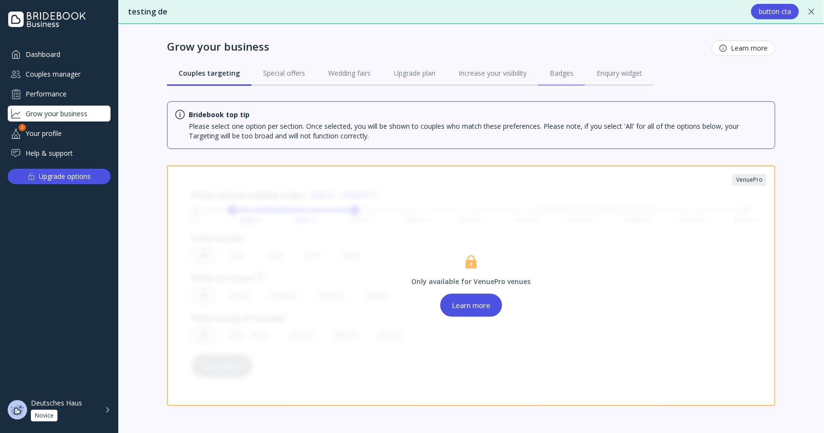
click at [567, 70] on div "Badges" at bounding box center [562, 74] width 24 height 10
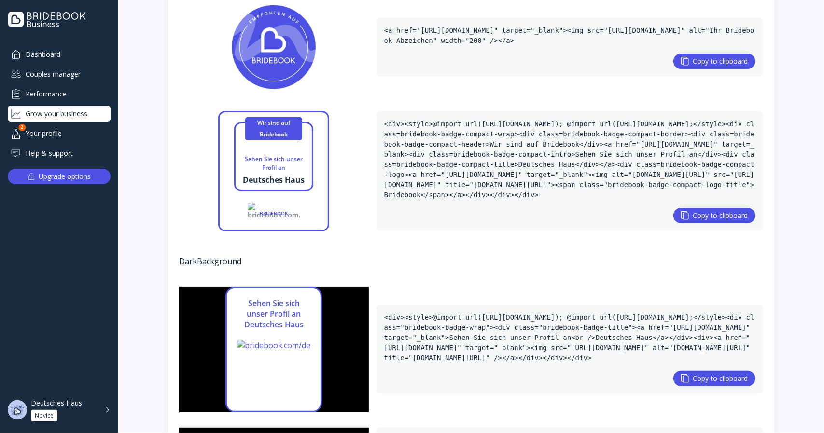
scroll to position [759, 0]
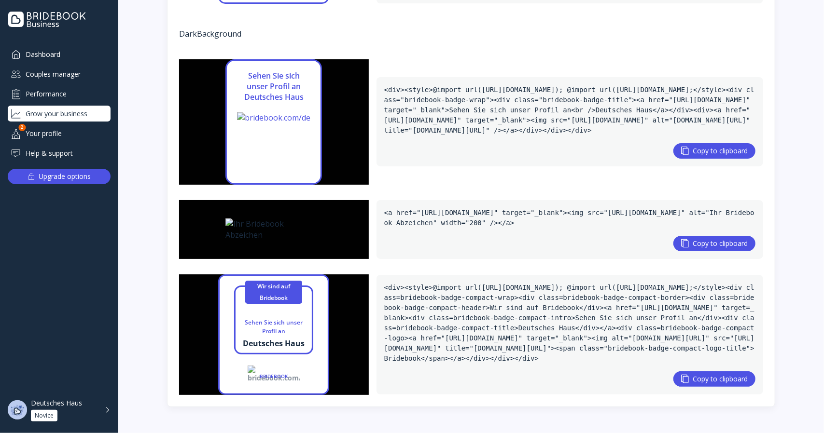
click at [50, 409] on div "Deutsches Haus Novice" at bounding box center [65, 410] width 68 height 23
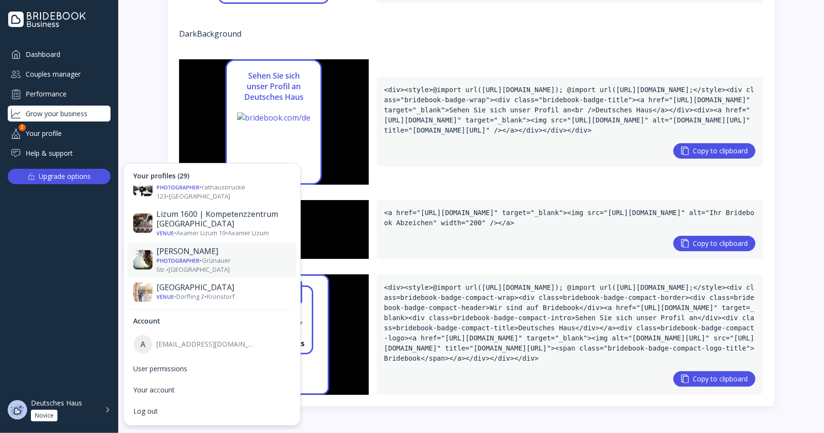
scroll to position [579, 0]
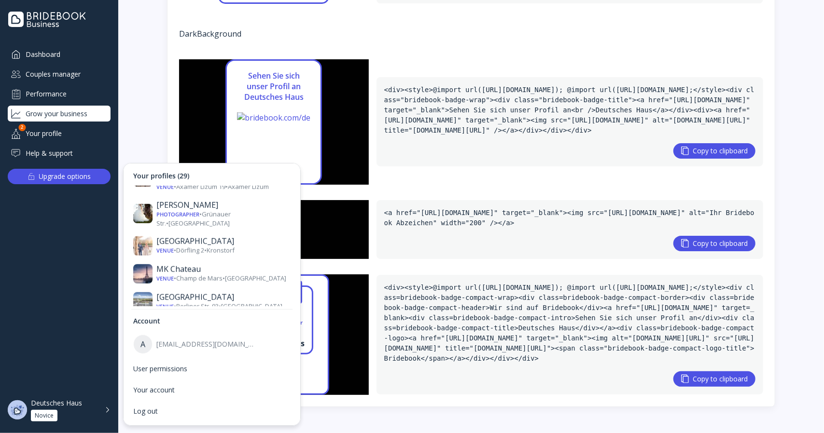
click at [209, 353] on div "planet71 IE Venue • [STREET_ADDRESS] • [GEOGRAPHIC_DATA]" at bounding box center [211, 370] width 169 height 35
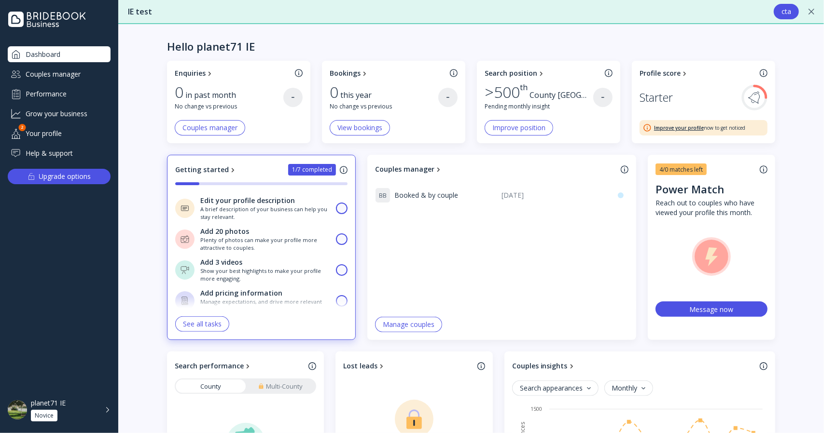
click at [89, 114] on div "Grow your business" at bounding box center [59, 114] width 103 height 16
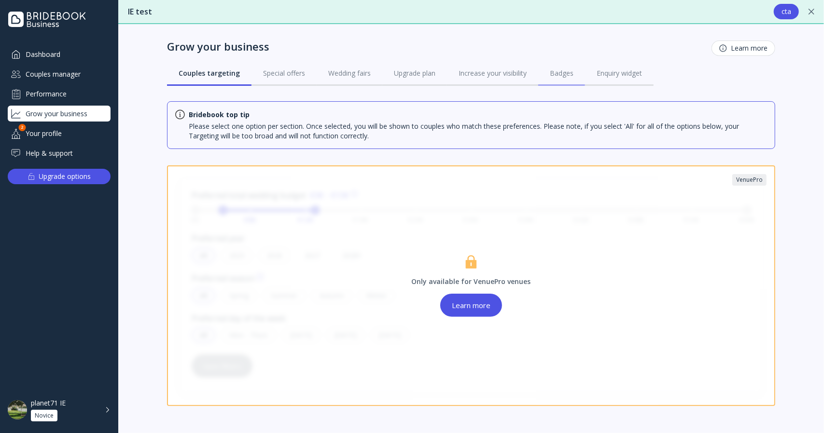
click at [557, 73] on div "Badges" at bounding box center [562, 74] width 24 height 10
